Goal: Information Seeking & Learning: Learn about a topic

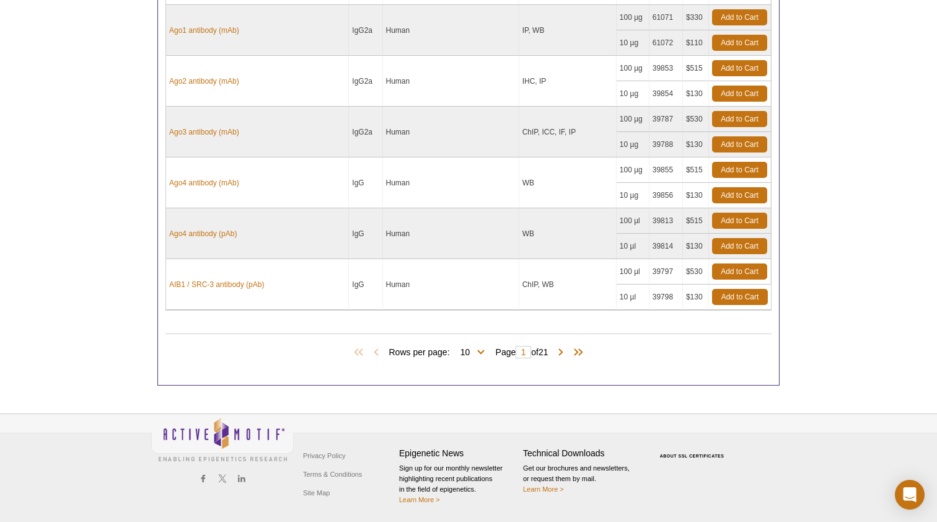
scroll to position [620, 0]
click at [565, 354] on span at bounding box center [561, 352] width 12 height 12
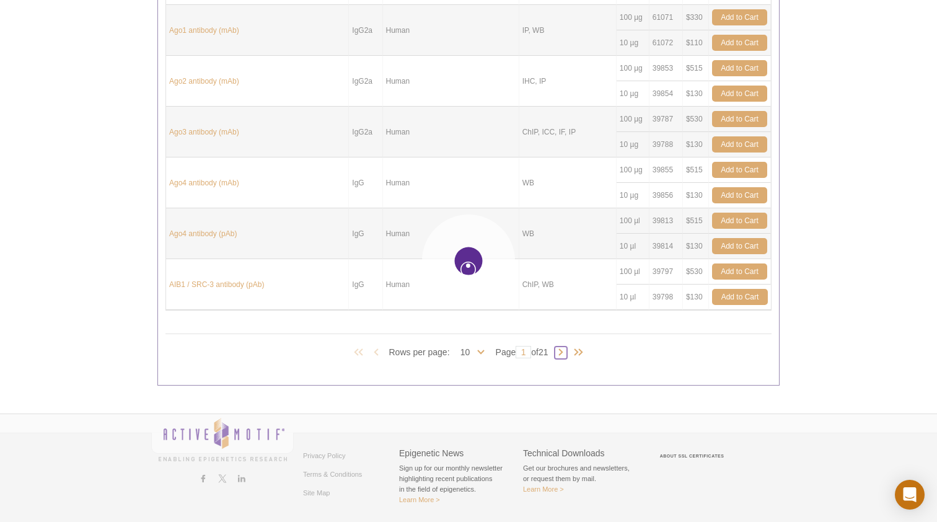
type input "2"
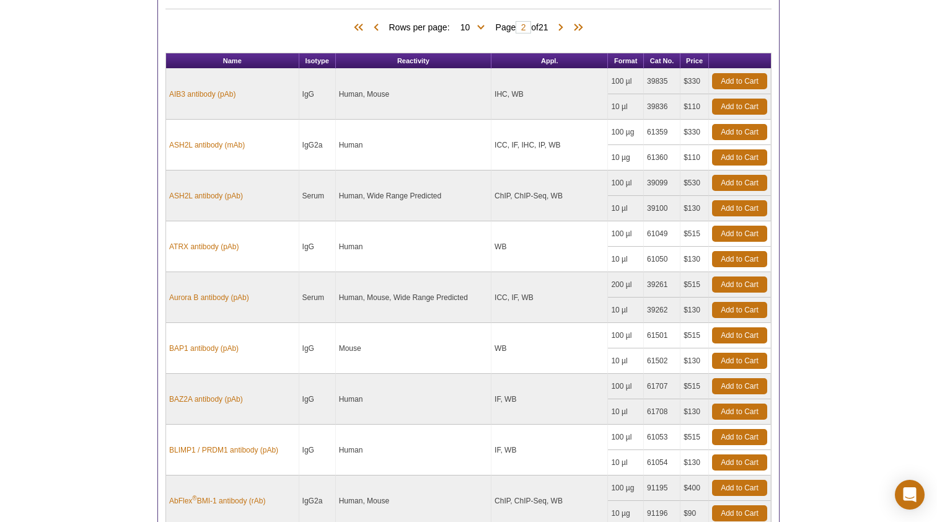
scroll to position [353, 0]
click at [210, 144] on link "ASH2L antibody (mAb)" at bounding box center [207, 144] width 76 height 11
click at [219, 195] on link "ASH2L antibody (pAb)" at bounding box center [206, 195] width 74 height 11
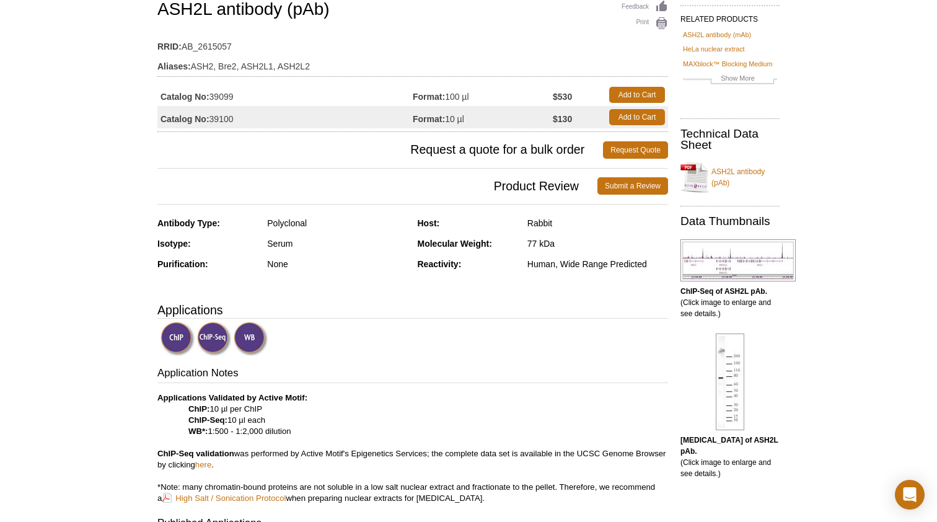
scroll to position [263, 0]
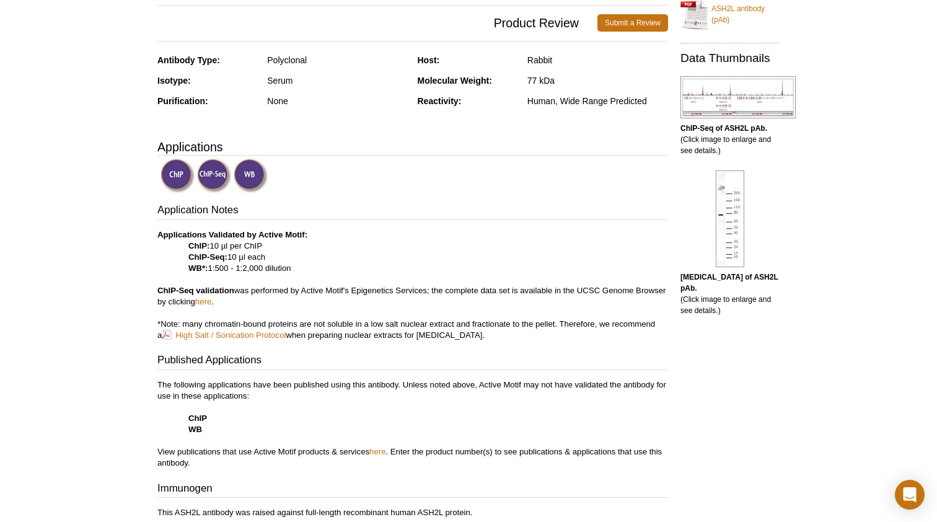
click at [731, 92] on img at bounding box center [737, 97] width 115 height 42
